Goal: Transaction & Acquisition: Purchase product/service

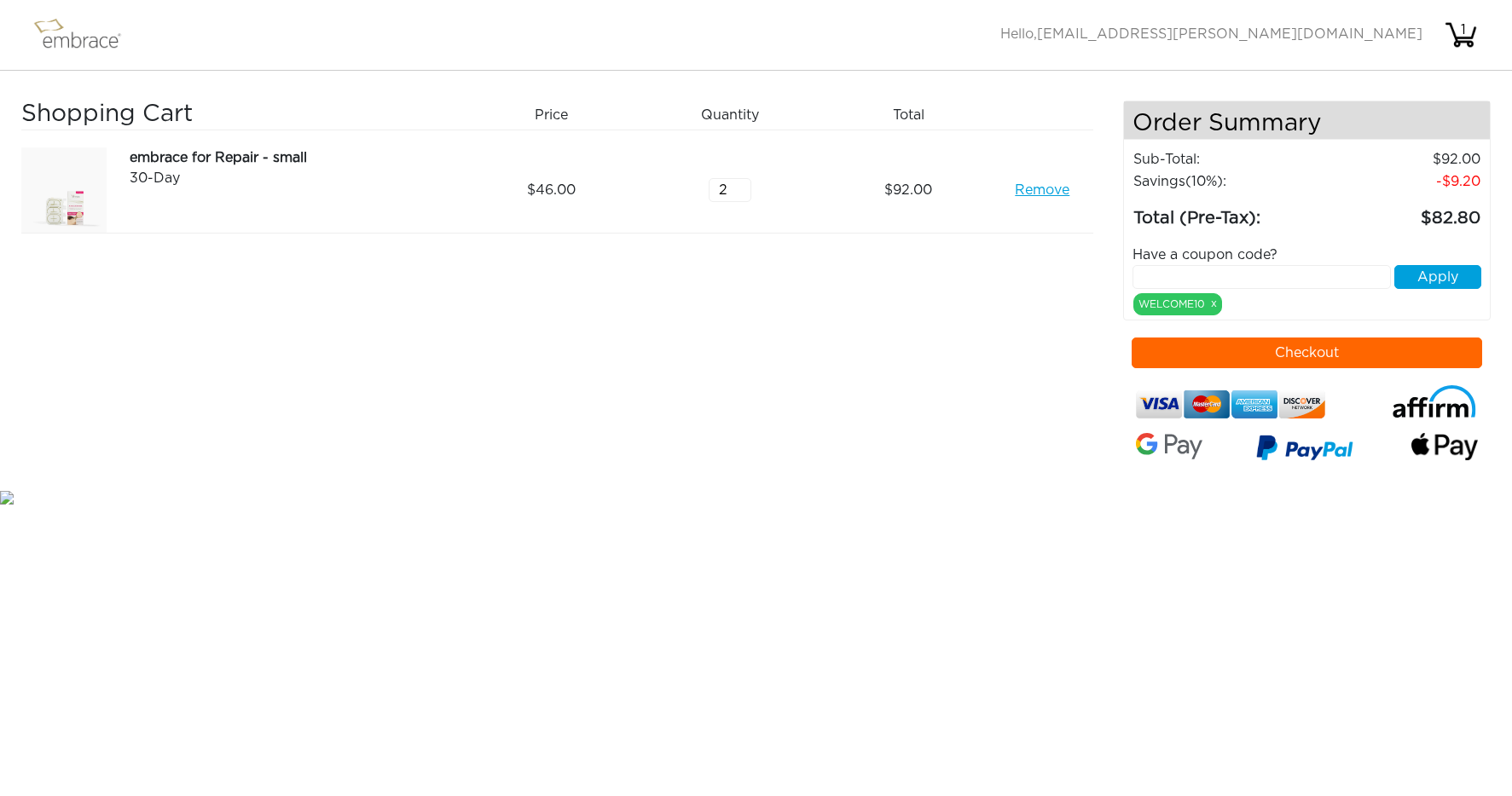
click at [1161, 275] on input "text" at bounding box center [1261, 278] width 257 height 24
paste input "15OFFCART"
type input "15OFFCART"
click at [1426, 277] on button "Apply" at bounding box center [1437, 278] width 87 height 24
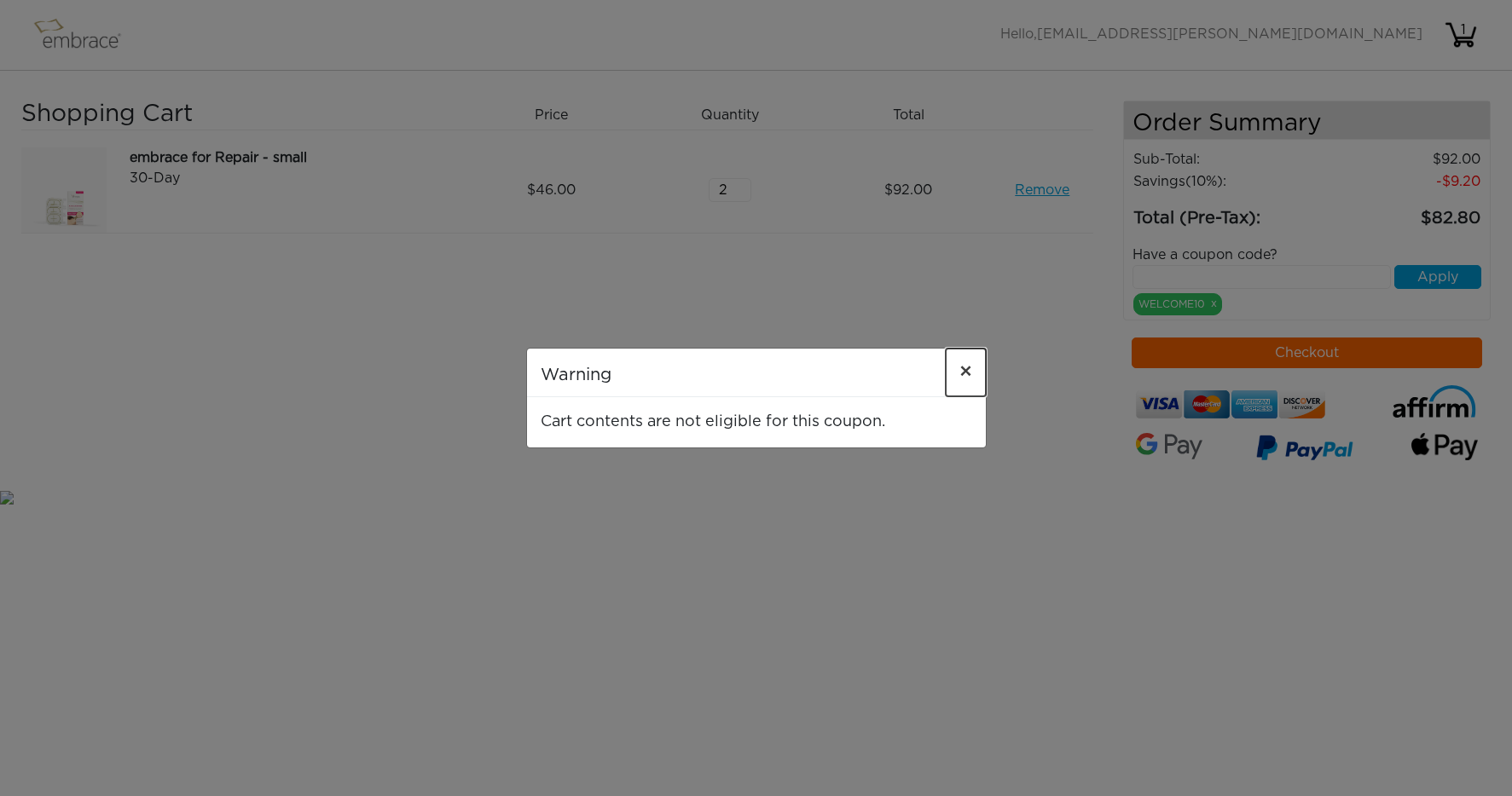
click at [966, 369] on span "×" at bounding box center [967, 372] width 13 height 21
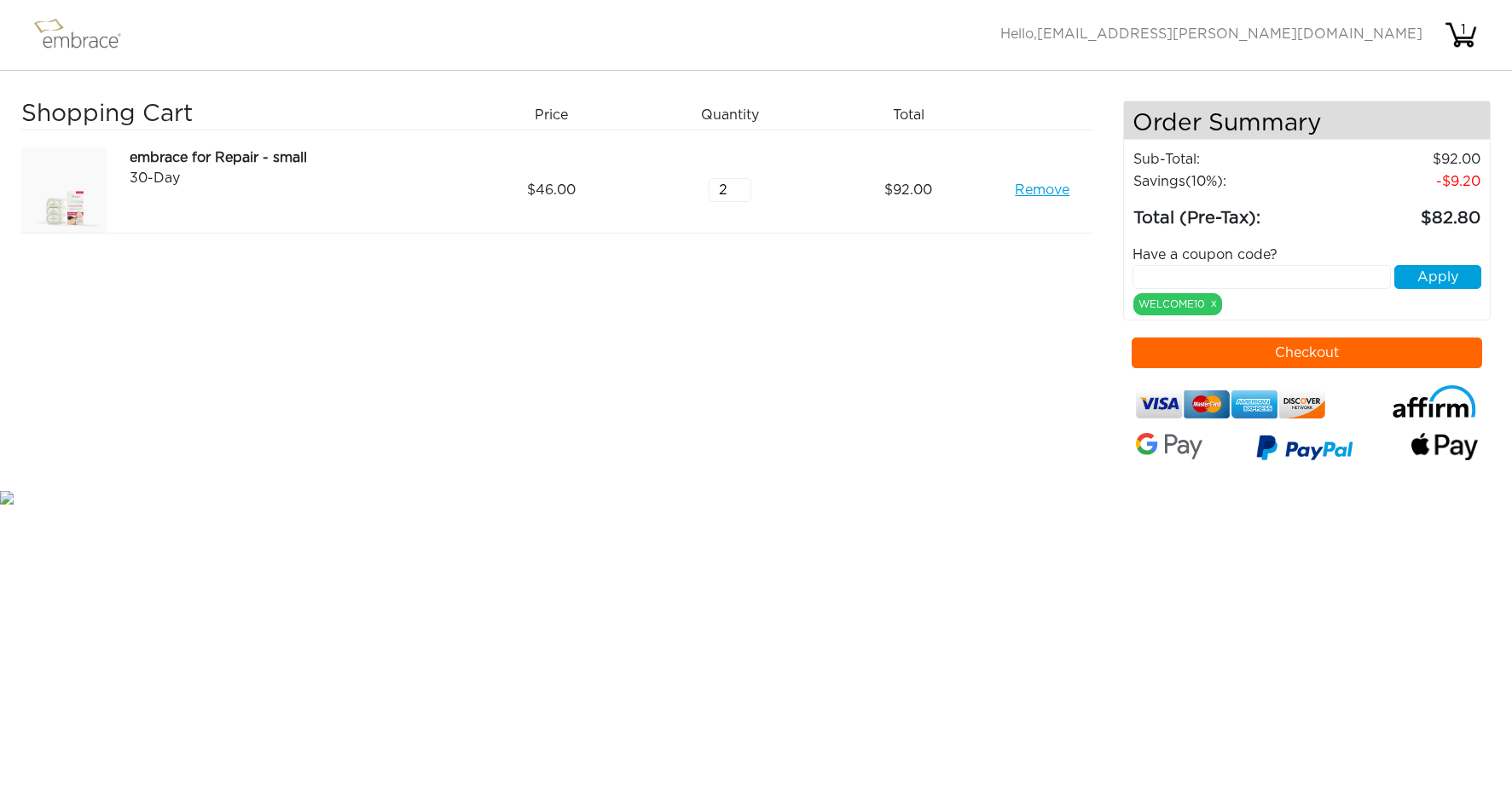
click at [1169, 273] on input "text" at bounding box center [1261, 278] width 257 height 24
click at [1175, 304] on div "WELCOME10 x" at bounding box center [1177, 305] width 89 height 22
click at [1162, 279] on input "text" at bounding box center [1261, 278] width 257 height 24
type input "150FFCART"
click at [1440, 278] on button "Apply" at bounding box center [1437, 278] width 87 height 24
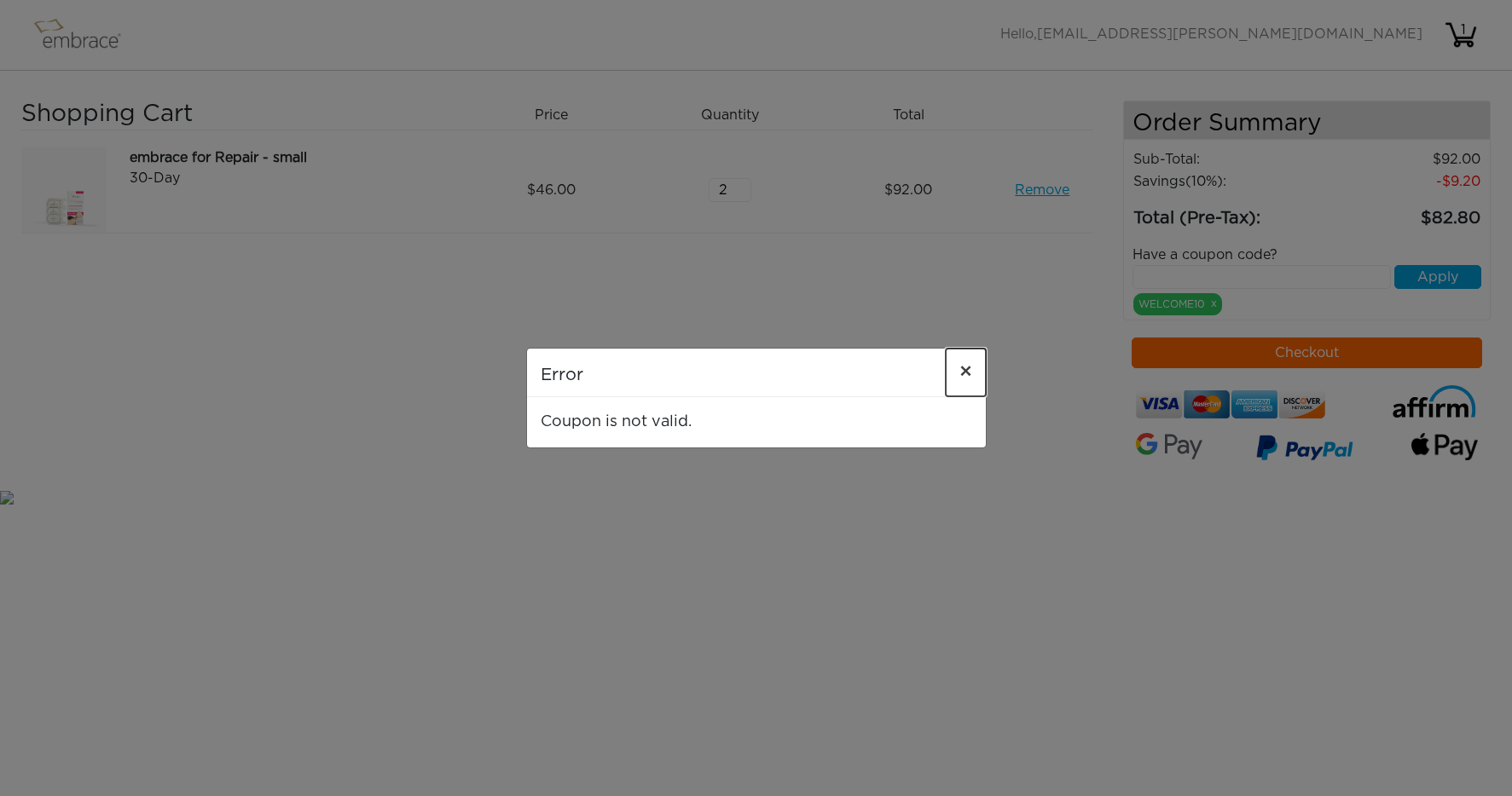
click at [961, 371] on span "×" at bounding box center [967, 372] width 13 height 21
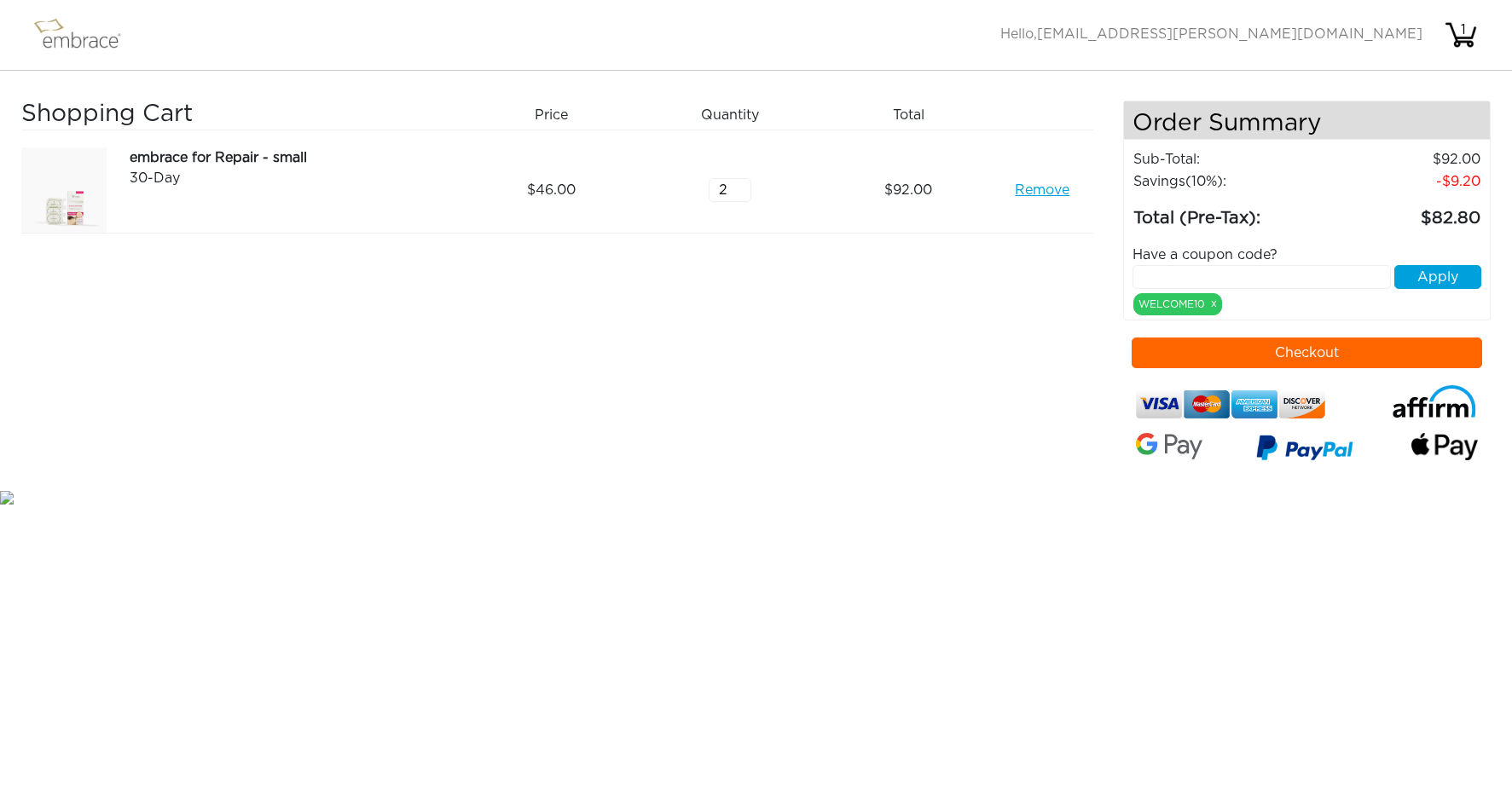
click at [1316, 350] on button "Checkout" at bounding box center [1307, 353] width 351 height 31
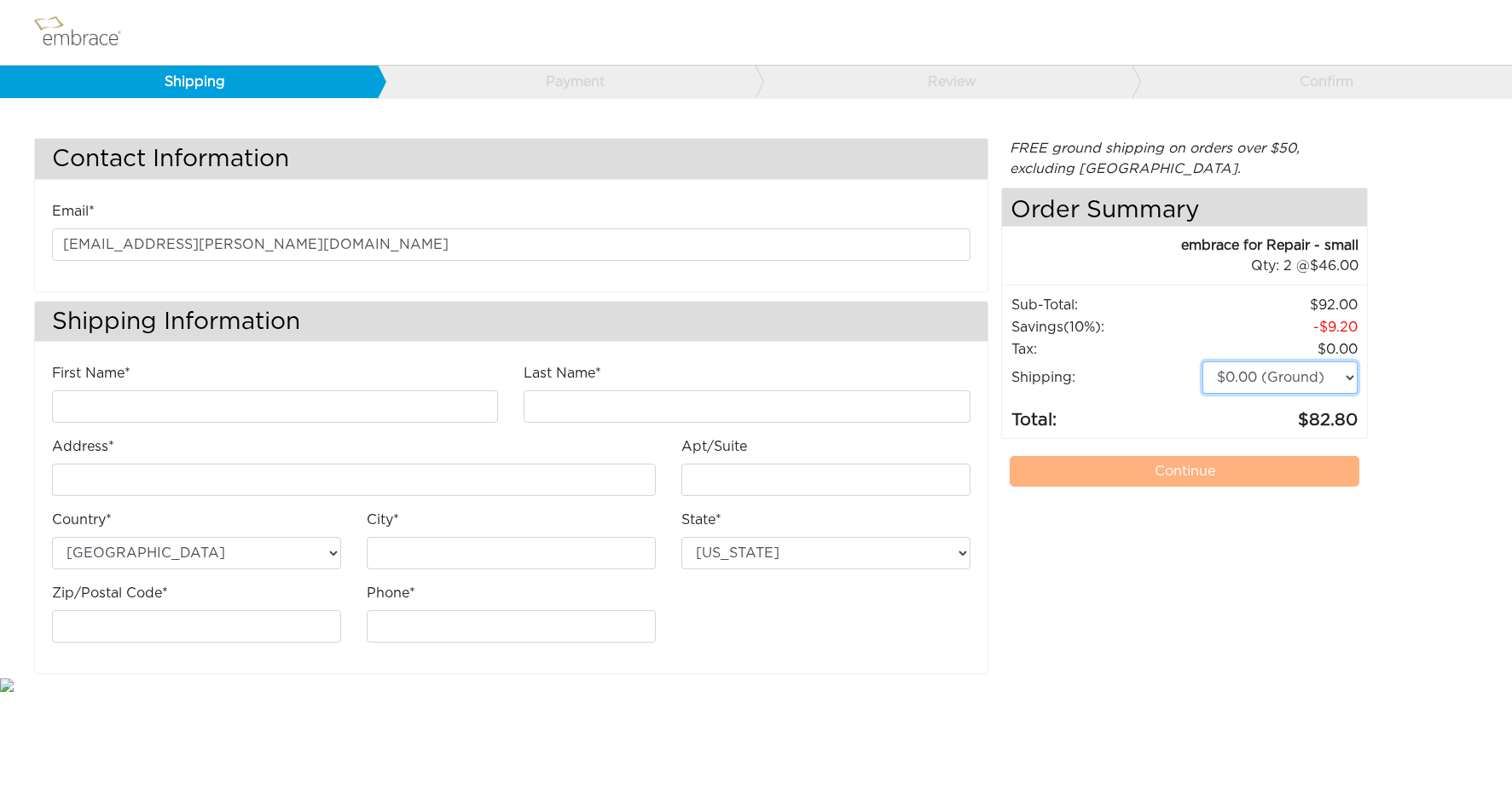
click at [1350, 380] on select "$0.00 (Ground) $15.00 (Express Saver) $20.00 (Two Day) $30.00 (Overnight)" at bounding box center [1280, 378] width 155 height 33
select select "3"
click at [1202, 362] on select "$0.00 (Ground) $15.00 (Express Saver) $20.00 (Two Day) $30.00 (Overnight)" at bounding box center [1280, 378] width 155 height 33
click at [952, 555] on select "[US_STATE] [US_STATE] [US_STATE] [US_STATE] [US_STATE] [US_STATE] [US_STATE] [U…" at bounding box center [825, 553] width 289 height 33
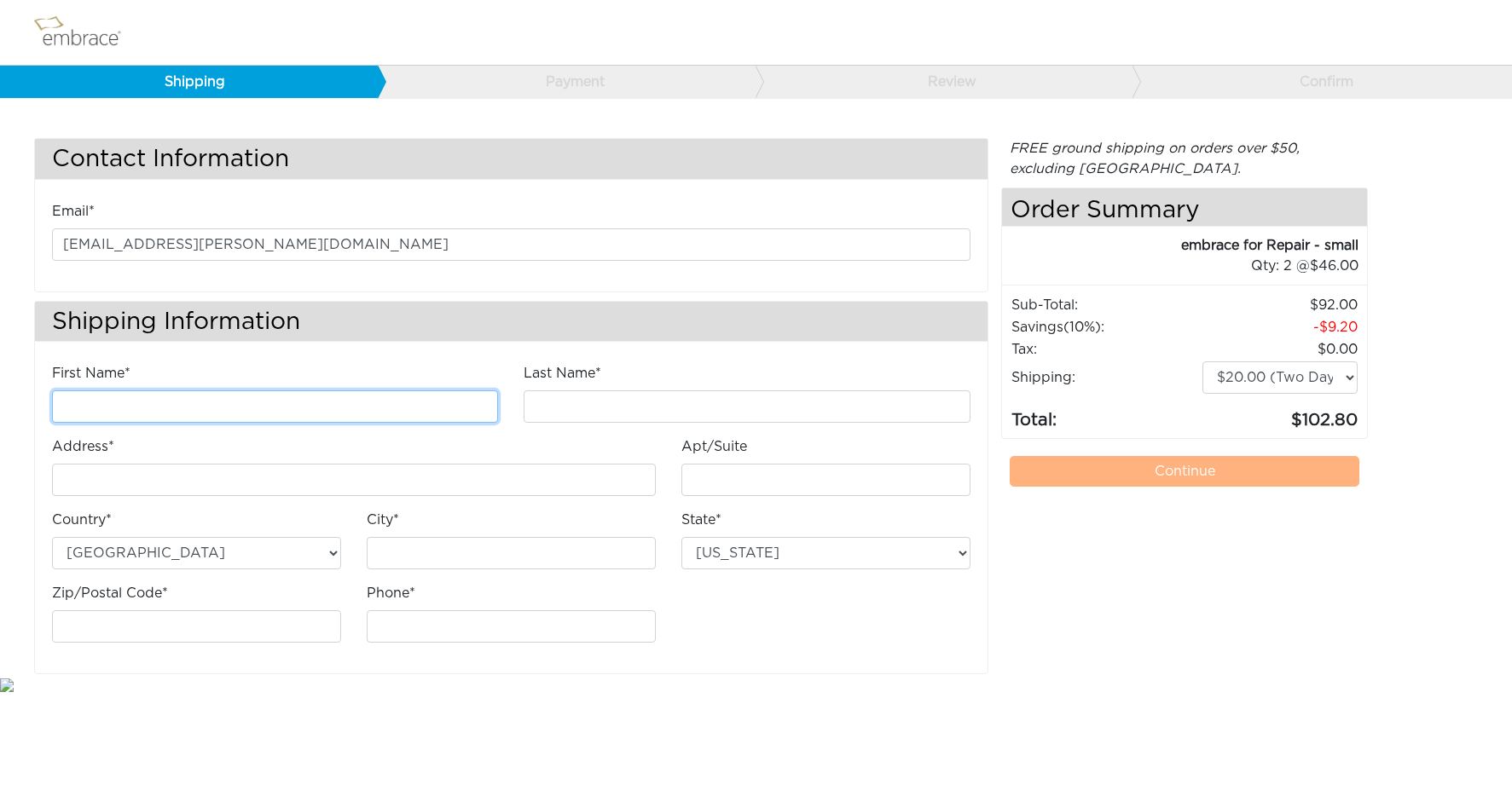
click at [114, 411] on input "First Name*" at bounding box center [275, 407] width 446 height 33
type input "Avner"
type input "[PERSON_NAME]"
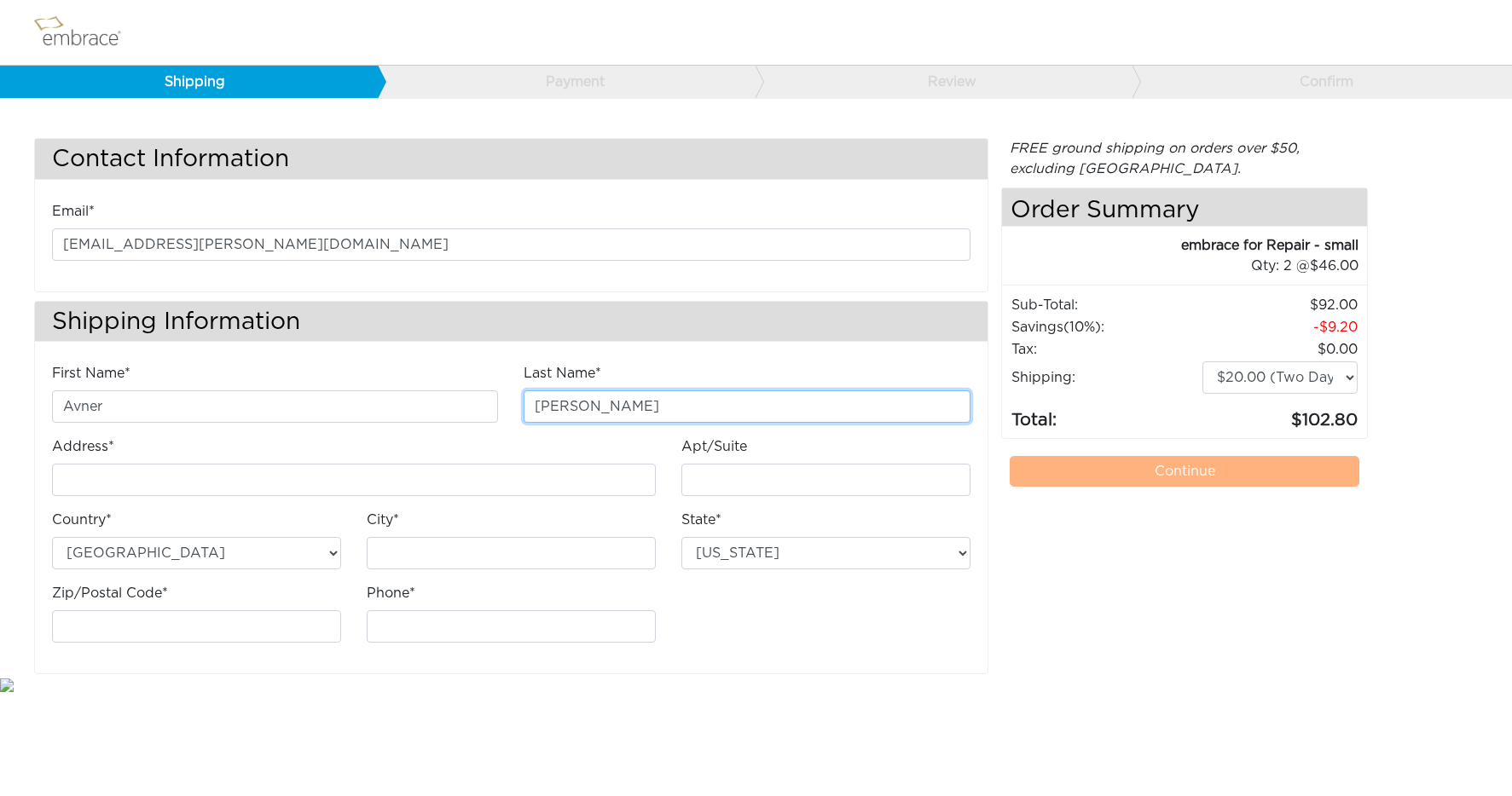
type input "[STREET_ADDRESS]"
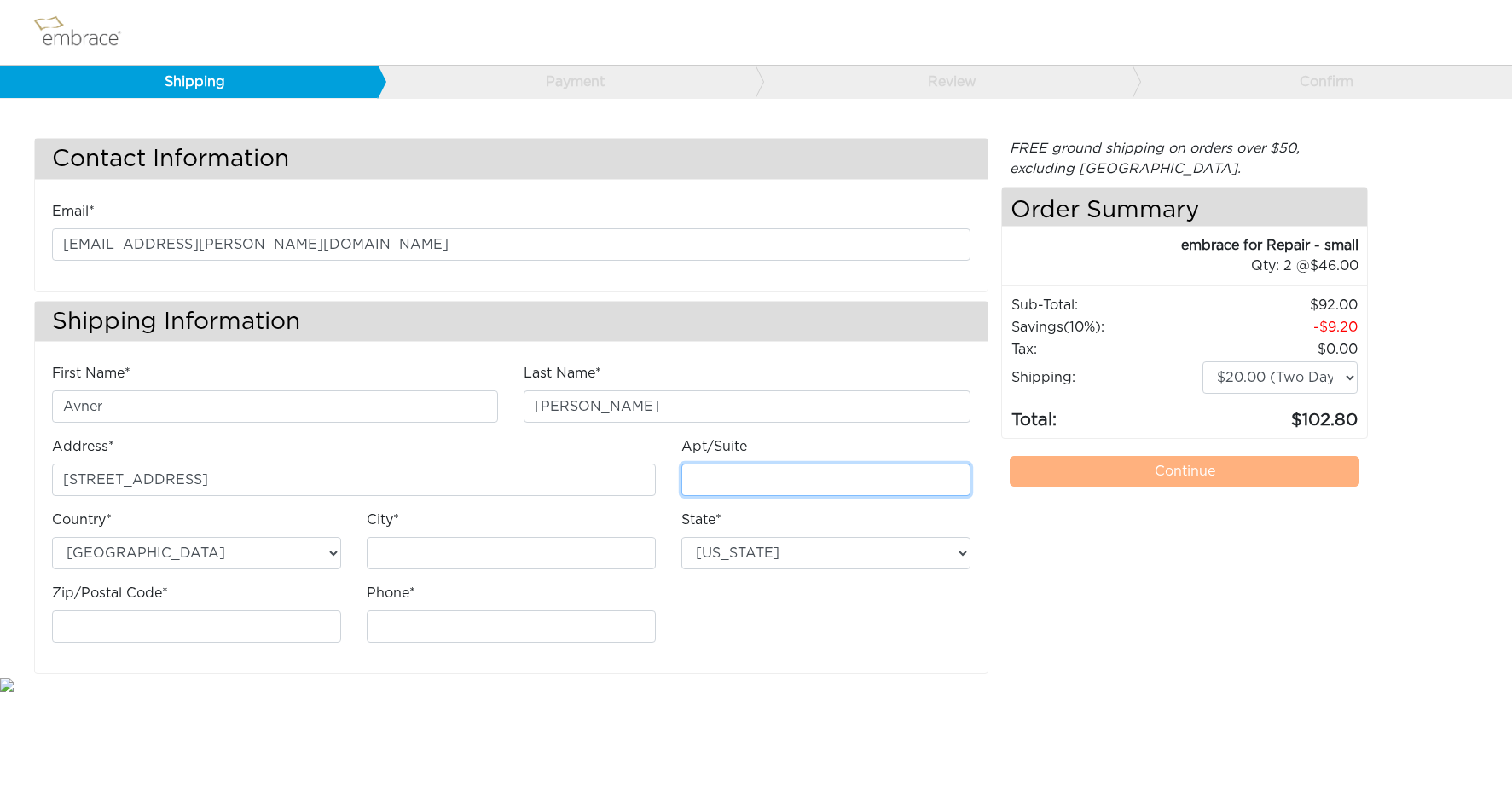
type input "unit 1476"
type input "[GEOGRAPHIC_DATA][PERSON_NAME]"
type input "95134"
type input "9712219399"
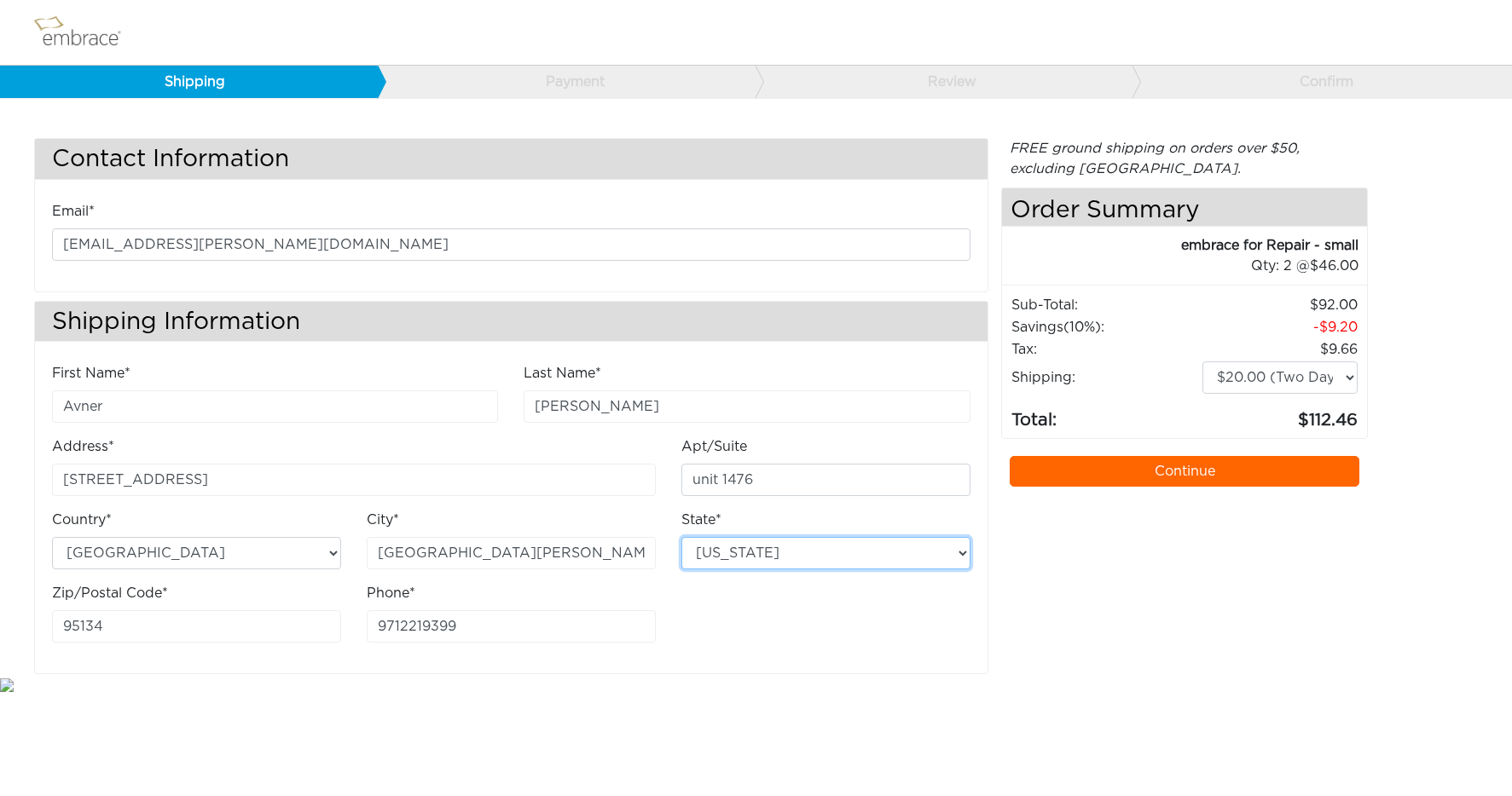
click at [957, 551] on select "[US_STATE] [US_STATE] [US_STATE] [US_STATE] [US_STATE] [US_STATE] [US_STATE] [U…" at bounding box center [825, 553] width 289 height 33
select select "CA"
click at [681, 537] on select "[US_STATE] [US_STATE] [US_STATE] [US_STATE] [US_STATE] [US_STATE] [US_STATE] [U…" at bounding box center [825, 553] width 289 height 33
click at [1191, 473] on link "Continue" at bounding box center [1185, 471] width 351 height 31
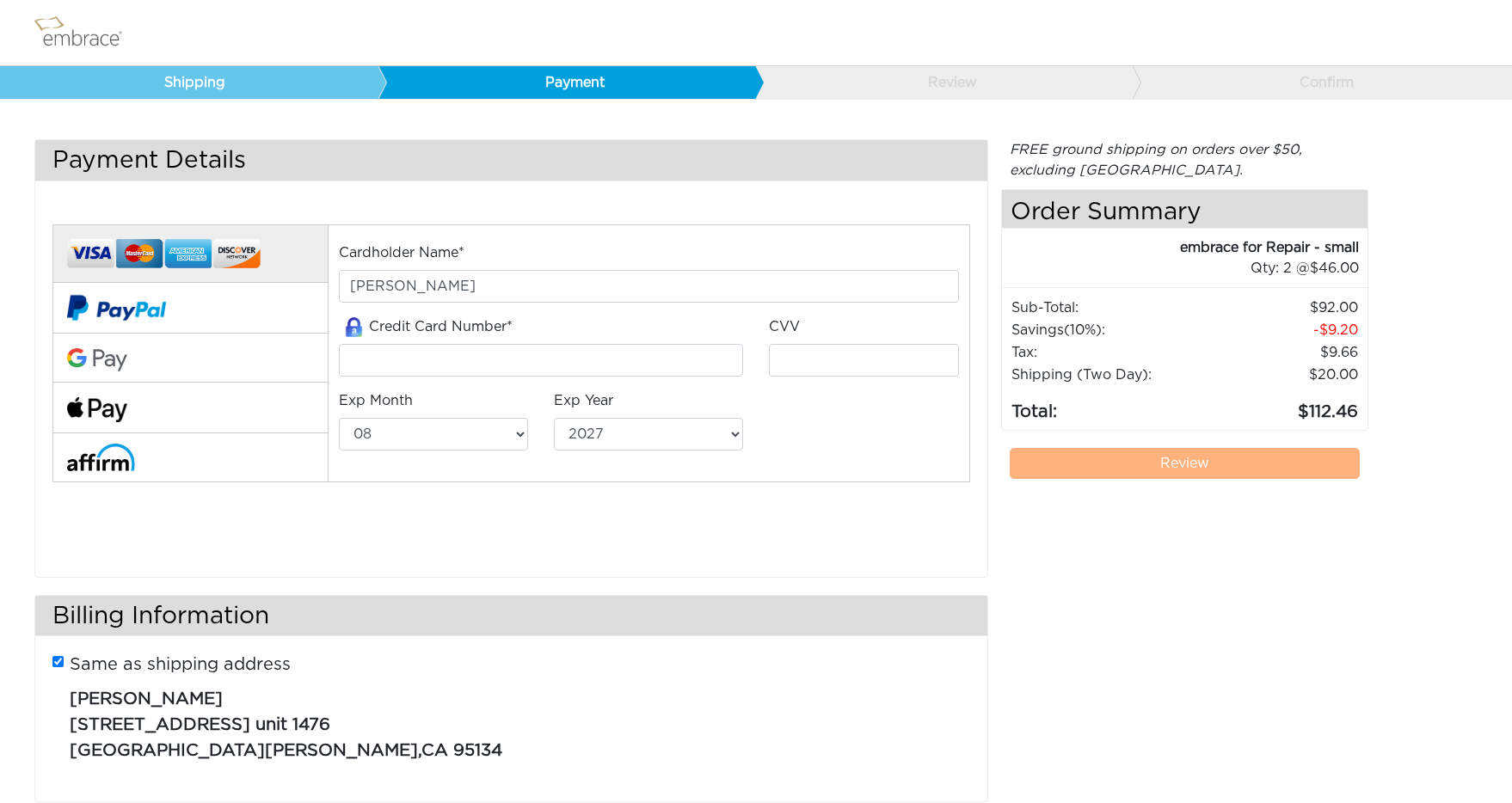
select select "8"
select select "2027"
click at [400, 360] on input "tel" at bounding box center [540, 360] width 404 height 33
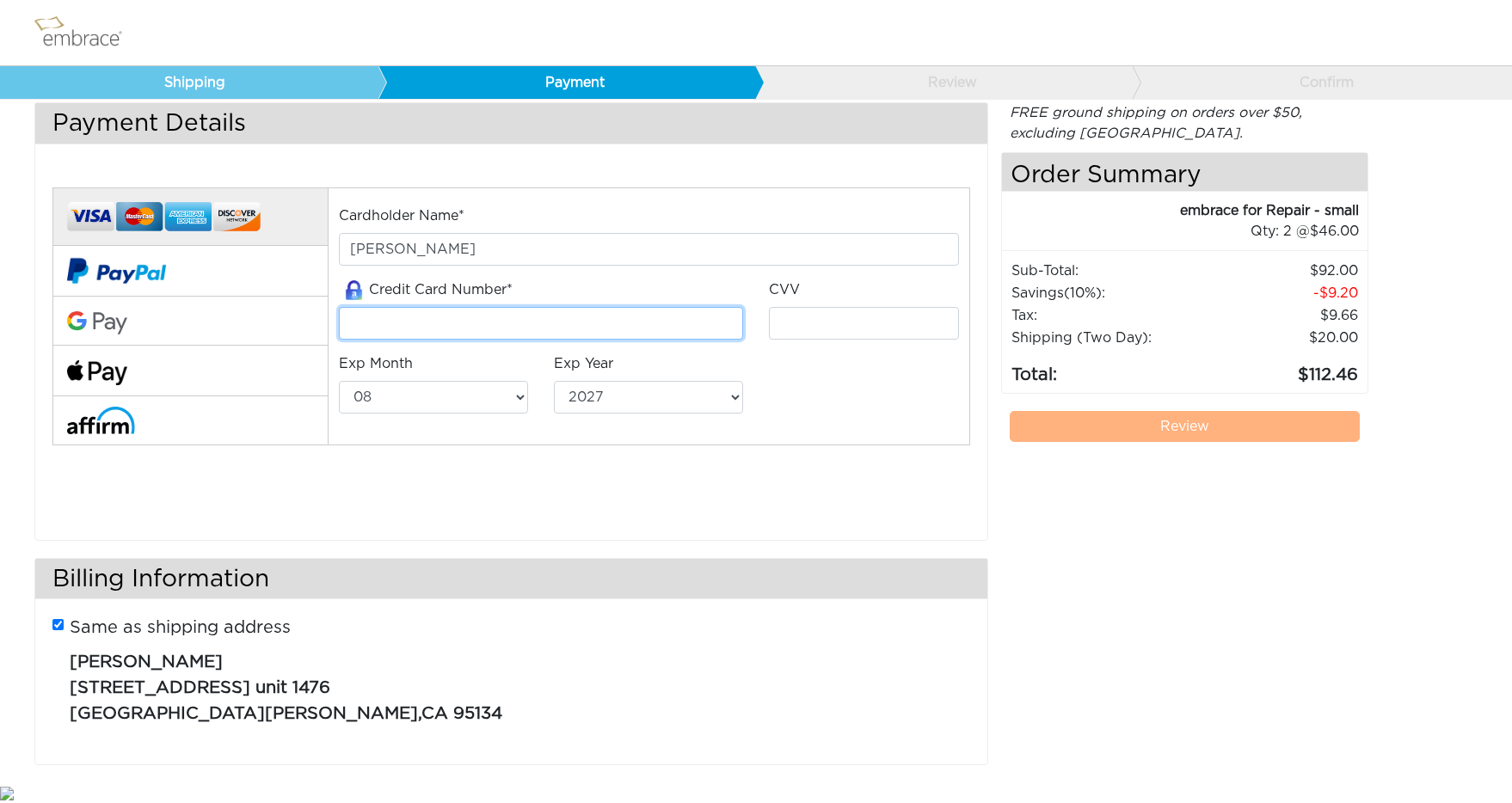
scroll to position [5, 0]
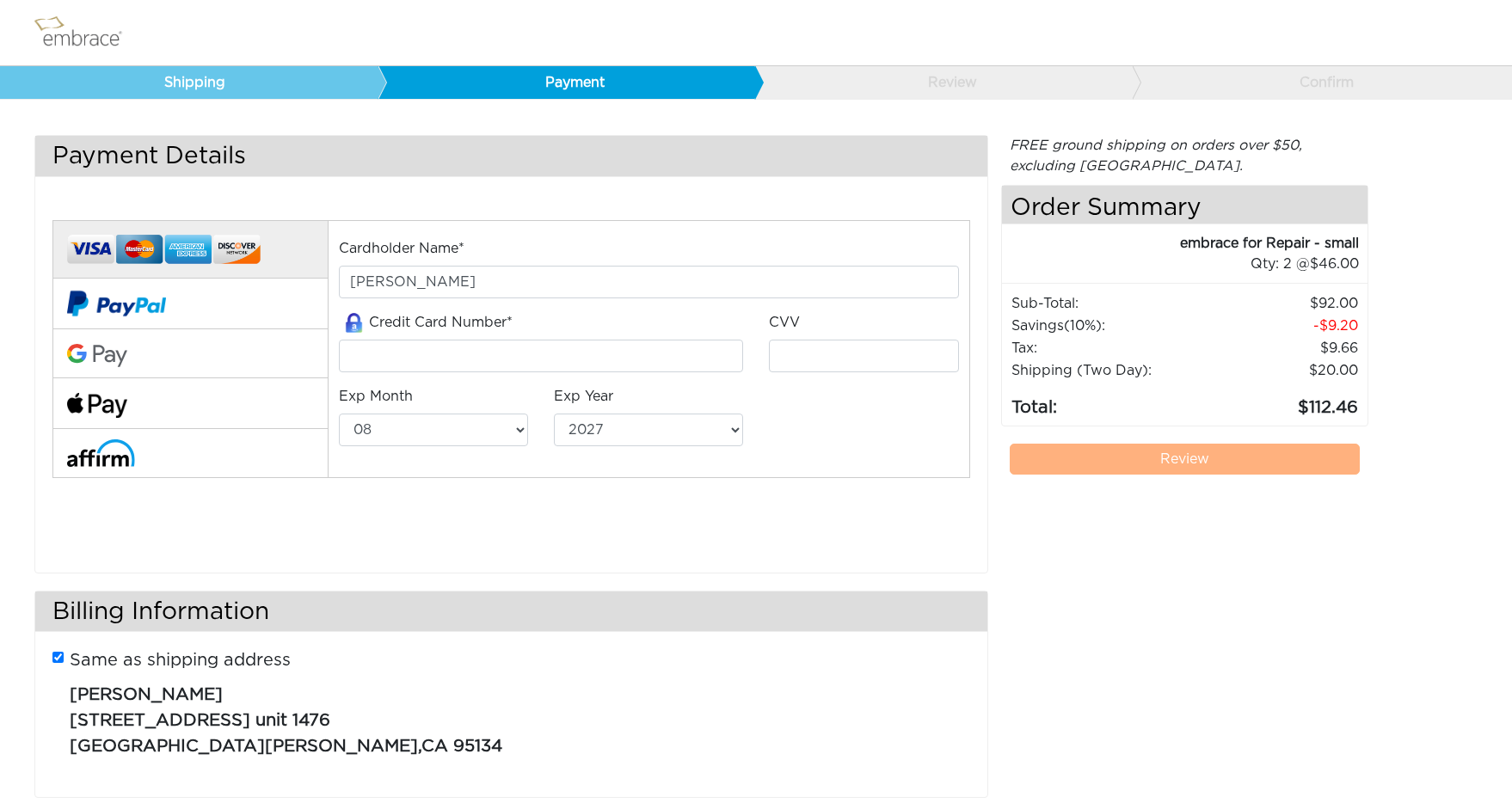
click at [320, 534] on div at bounding box center [191, 383] width 275 height 326
